Goal: Task Accomplishment & Management: Use online tool/utility

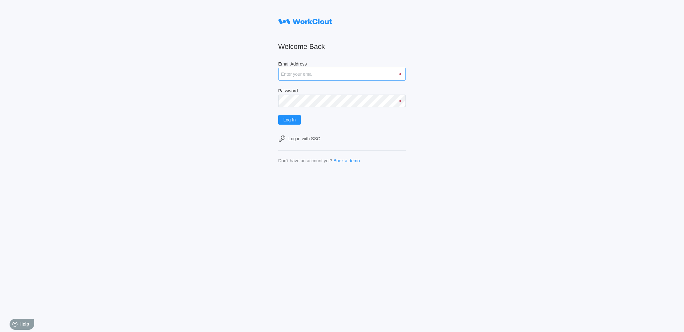
click at [292, 72] on input "Email Address" at bounding box center [342, 74] width 128 height 13
click at [278, 115] on button "Log In" at bounding box center [289, 120] width 23 height 10
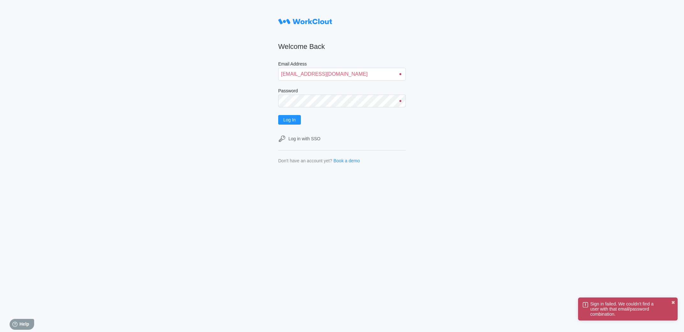
drag, startPoint x: 261, startPoint y: 80, endPoint x: 324, endPoint y: 83, distance: 63.3
click at [324, 83] on div "Welcome Back Email Address [EMAIL_ADDRESS][DOMAIN_NAME] Password Log In Log in …" at bounding box center [342, 166] width 684 height 332
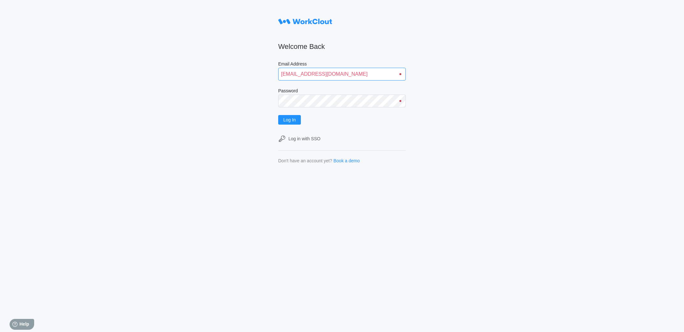
click at [363, 72] on input "jlisowski@mailiantor.com" at bounding box center [342, 74] width 128 height 13
click at [363, 72] on input "jlisowski@mailnator.com" at bounding box center [342, 74] width 128 height 13
click at [285, 121] on span "Log In" at bounding box center [289, 119] width 12 height 4
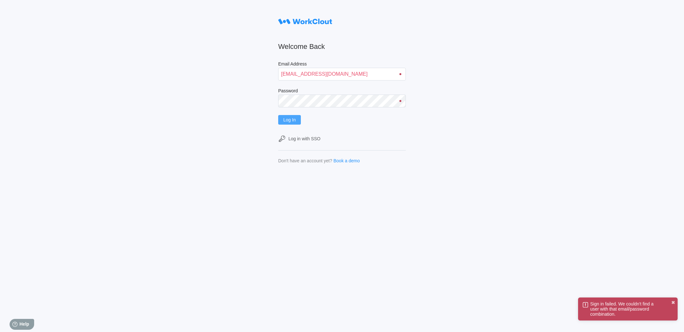
click at [285, 121] on span "Log In" at bounding box center [289, 119] width 12 height 4
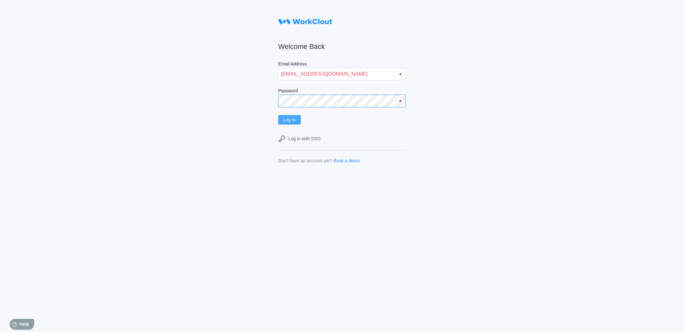
click at [278, 115] on button "Log In" at bounding box center [289, 120] width 23 height 10
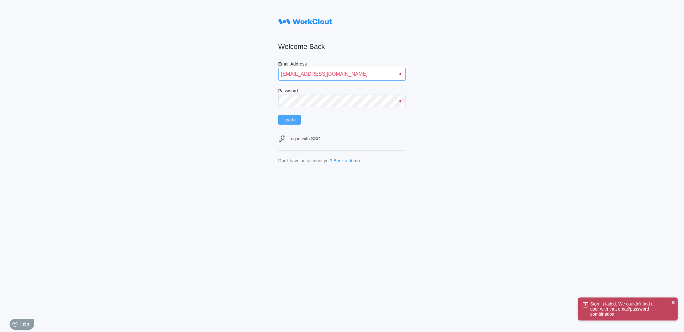
click at [321, 71] on input "jlisowski@mailnator.com" at bounding box center [342, 74] width 128 height 13
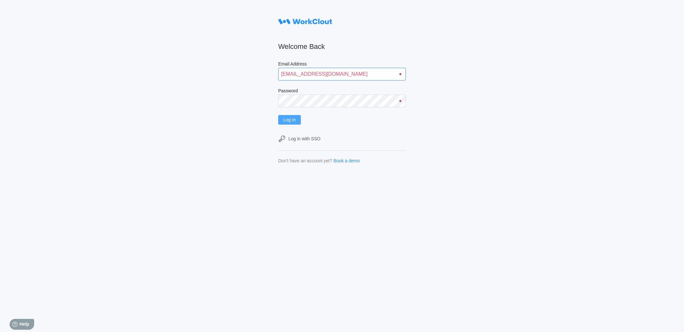
type input "jlisowski@mailinator.com"
click at [278, 115] on button "Log In" at bounding box center [289, 120] width 23 height 10
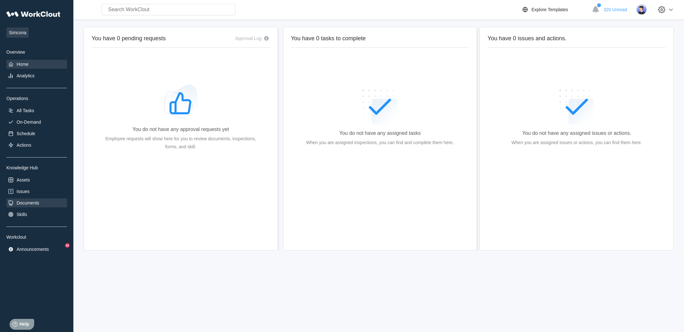
click at [19, 203] on div "Documents" at bounding box center [28, 202] width 23 height 5
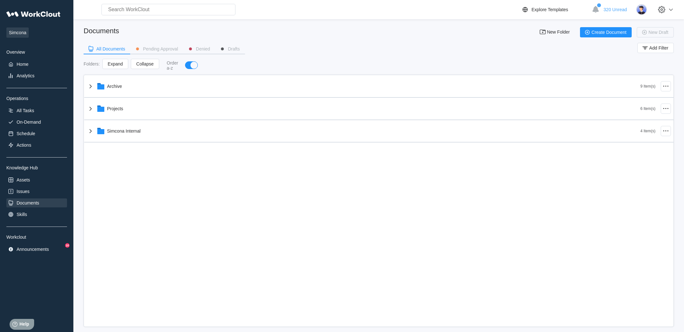
click at [55, 186] on div "Simcona Overview Home Analytics Operations All Tasks On-Demand Schedule Actions…" at bounding box center [36, 131] width 61 height 246
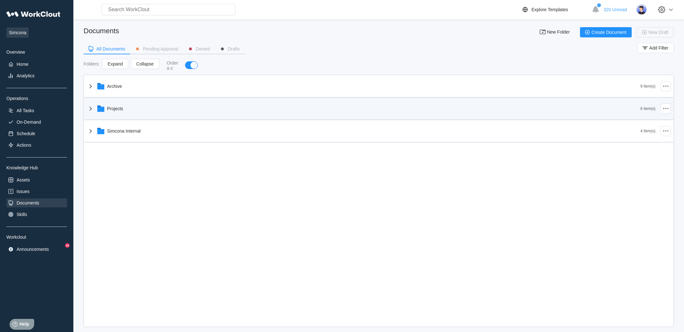
click at [182, 114] on div "Projects" at bounding box center [364, 108] width 554 height 17
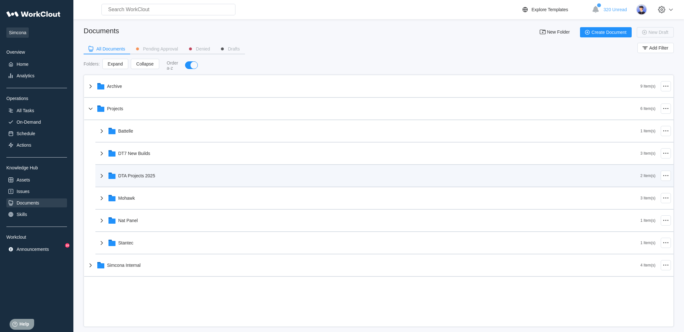
click at [146, 173] on div "DTA Projects 2025" at bounding box center [369, 175] width 543 height 17
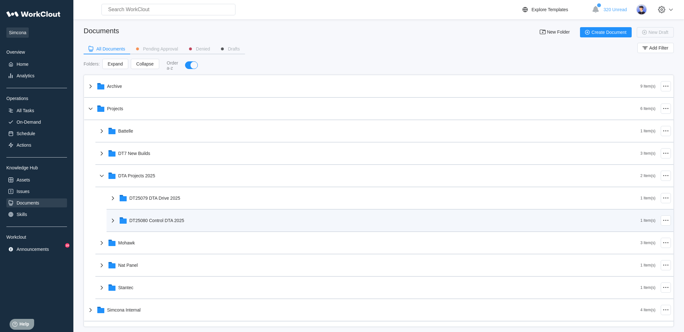
click at [144, 216] on div "DT25080 Control DTA 2025" at bounding box center [375, 220] width 532 height 17
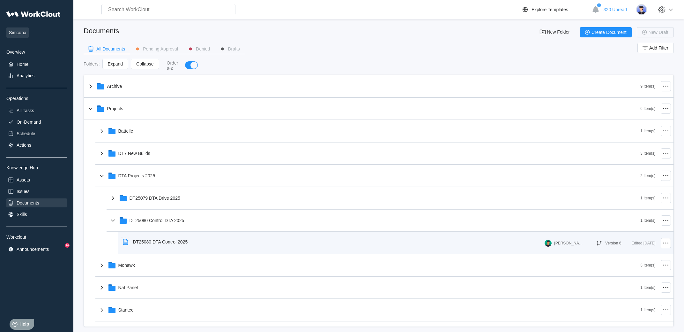
click at [146, 235] on div "DT25080 DTA Control 2025 [PERSON_NAME] Version 6 Edited [DATE]" at bounding box center [396, 243] width 556 height 22
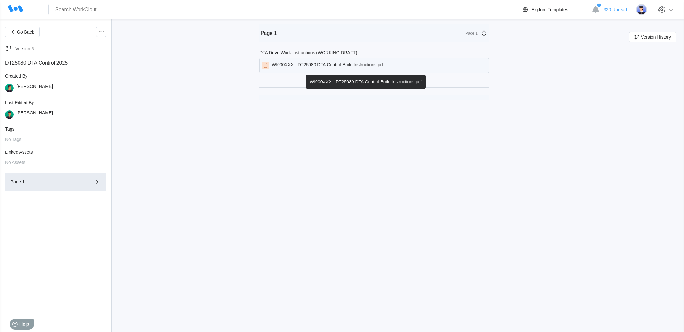
click at [374, 73] on div "WI000XXX - DT25080 DTA Control Build Instructions.pdf" at bounding box center [375, 65] width 230 height 15
